Goal: Find contact information: Find contact information

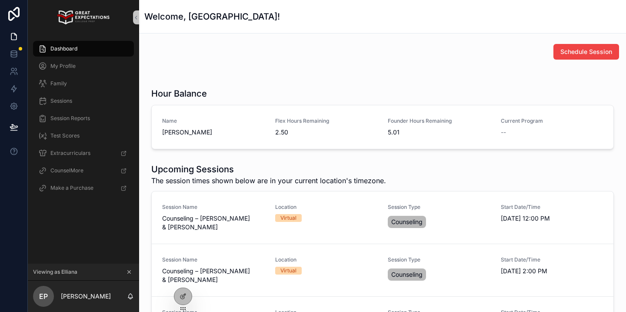
scroll to position [96, 0]
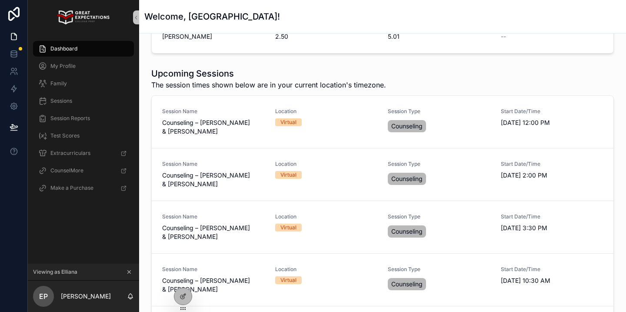
click at [130, 272] on icon "scrollable content" at bounding box center [129, 272] width 6 height 6
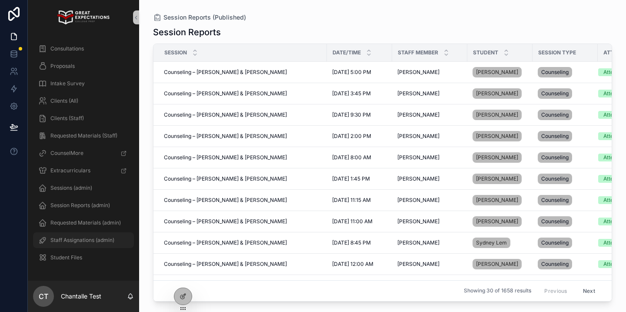
click at [85, 241] on span "Staff Assignations (admin)" at bounding box center [82, 239] width 64 height 7
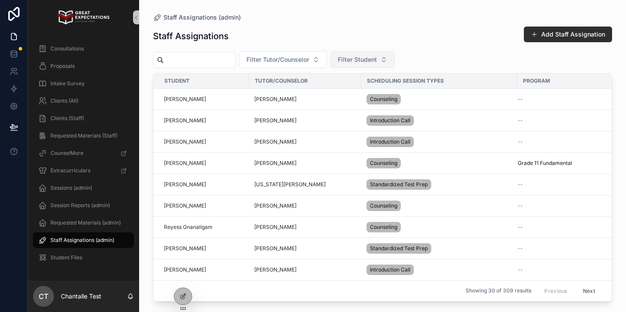
click at [363, 61] on span "Filter Student" at bounding box center [357, 59] width 39 height 9
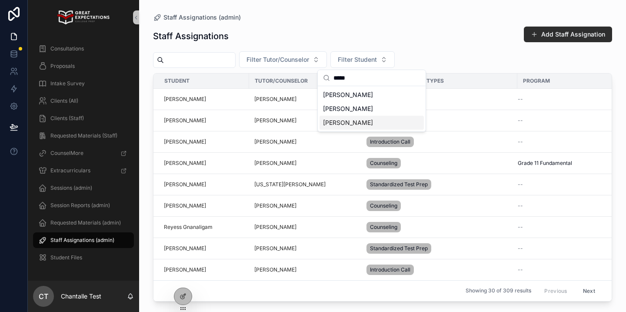
type input "*****"
click at [351, 120] on span "Chloe Min" at bounding box center [348, 122] width 50 height 9
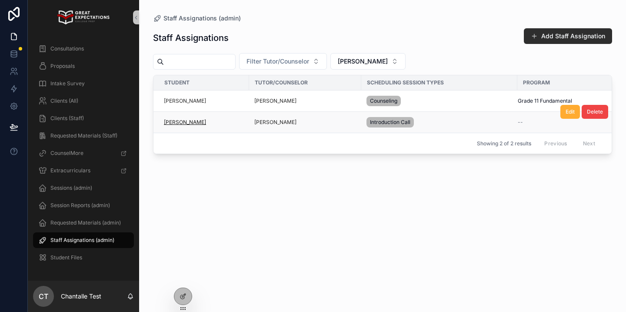
click at [181, 123] on span "Chloe Min" at bounding box center [185, 122] width 42 height 7
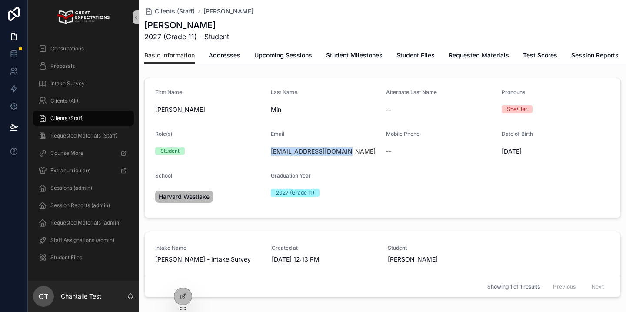
drag, startPoint x: 351, startPoint y: 153, endPoint x: 269, endPoint y: 153, distance: 82.1
click at [269, 153] on form "First Name Chloe Last Name Min Alternate Last Name -- Pronouns She/Her Role(s) …" at bounding box center [382, 147] width 475 height 139
copy link "chloecatemin@gmail.com"
